Goal: Transaction & Acquisition: Purchase product/service

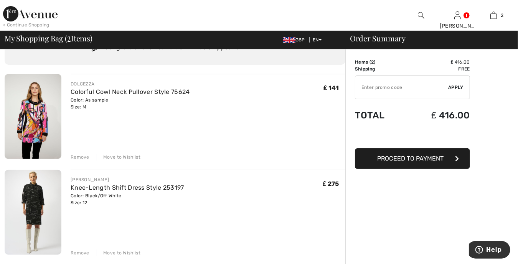
click at [77, 157] on div "Remove" at bounding box center [80, 157] width 19 height 7
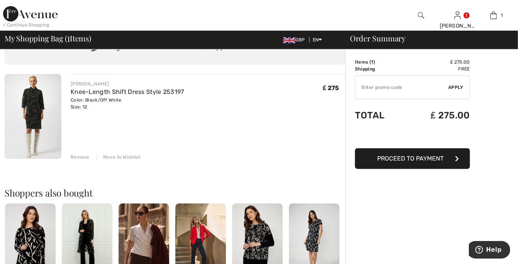
click at [76, 158] on div "Remove" at bounding box center [80, 157] width 19 height 7
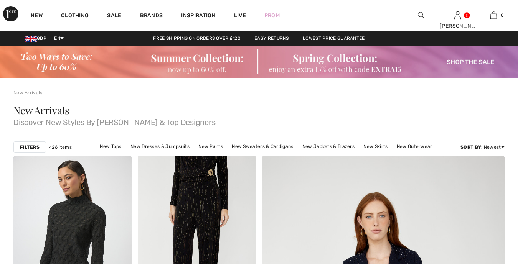
checkbox input "true"
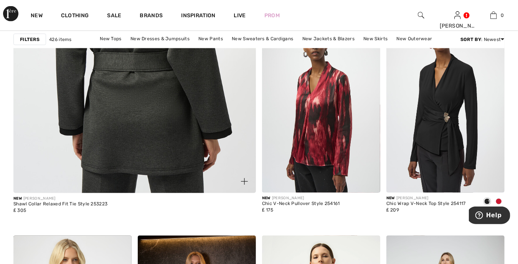
scroll to position [2033, 0]
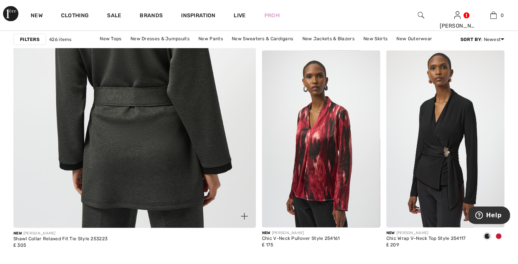
drag, startPoint x: 142, startPoint y: 104, endPoint x: 135, endPoint y: 106, distance: 7.4
click at [135, 106] on img at bounding box center [134, 48] width 291 height 436
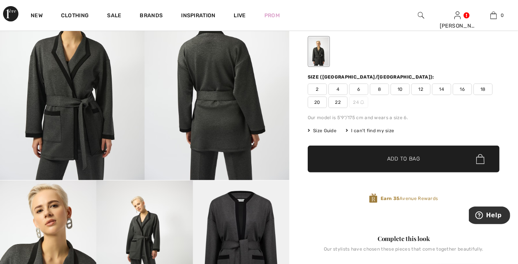
scroll to position [105, 0]
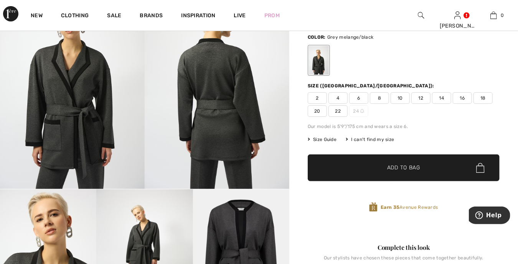
click at [423, 98] on span "12" at bounding box center [420, 98] width 19 height 12
click at [364, 165] on span "✔ Added to Bag Add to Bag" at bounding box center [404, 168] width 192 height 27
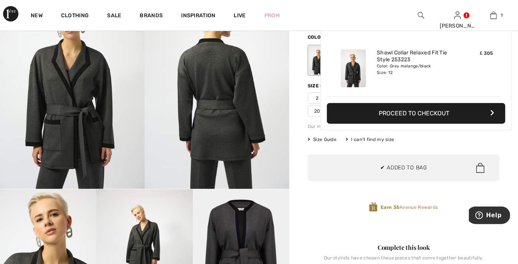
scroll to position [0, 0]
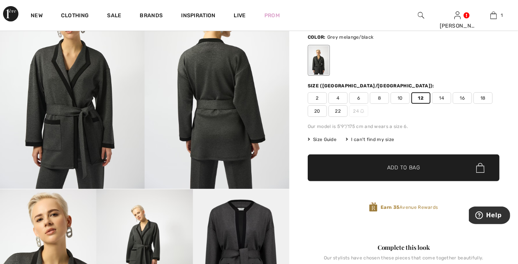
click at [392, 164] on span "Add to Bag" at bounding box center [403, 168] width 33 height 8
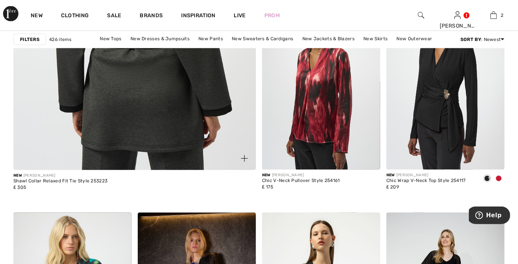
scroll to position [2090, 0]
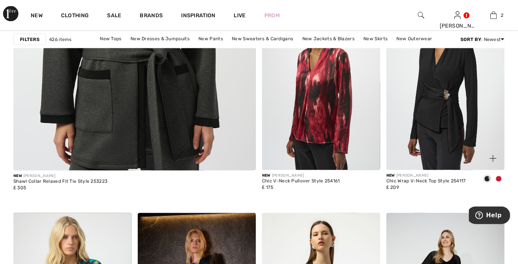
click at [499, 178] on span at bounding box center [499, 179] width 6 height 6
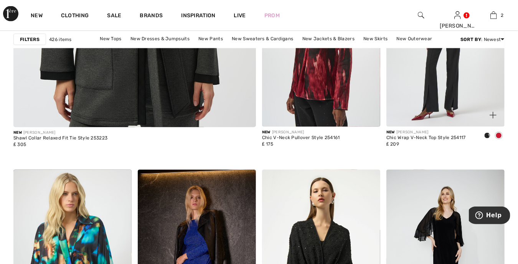
scroll to position [2148, 0]
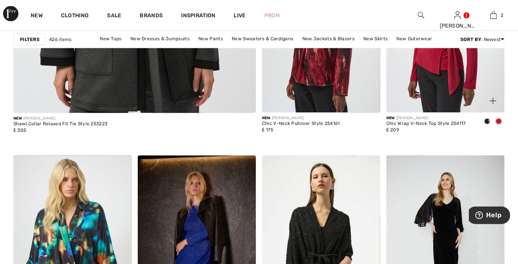
click at [484, 120] on span at bounding box center [487, 122] width 6 height 6
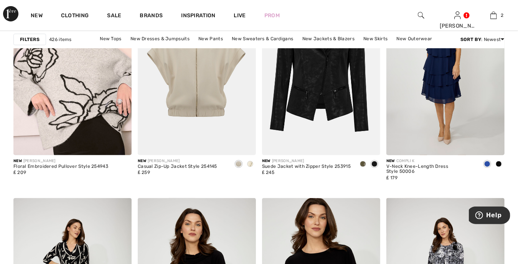
scroll to position [3078, 0]
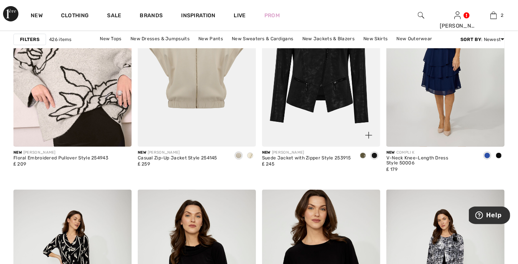
click at [363, 155] on span at bounding box center [363, 156] width 6 height 6
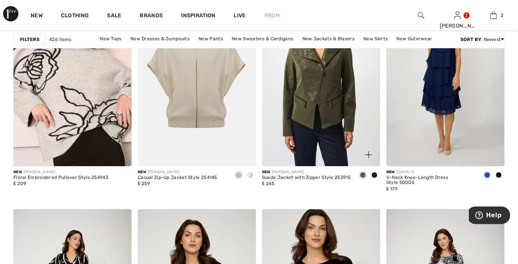
scroll to position [3059, 0]
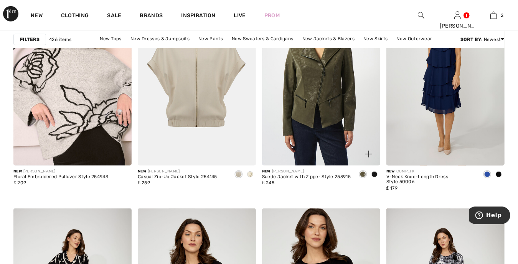
click at [376, 173] on span at bounding box center [374, 174] width 6 height 6
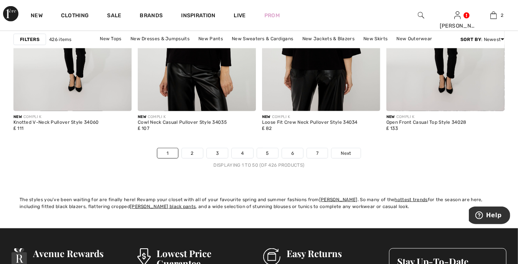
scroll to position [3337, 0]
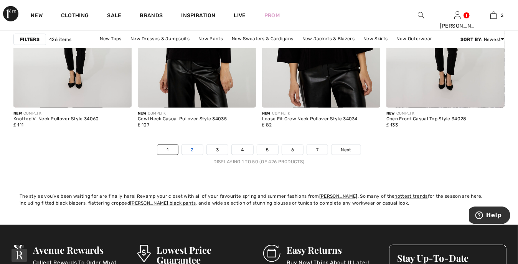
click at [189, 148] on link "2" at bounding box center [192, 150] width 21 height 10
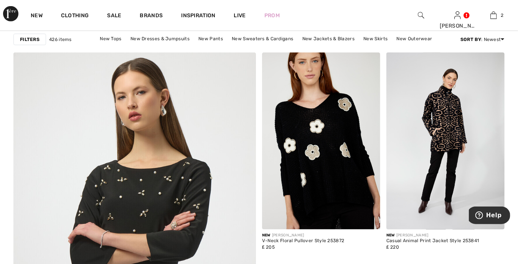
scroll to position [1697, 0]
